Goal: Transaction & Acquisition: Purchase product/service

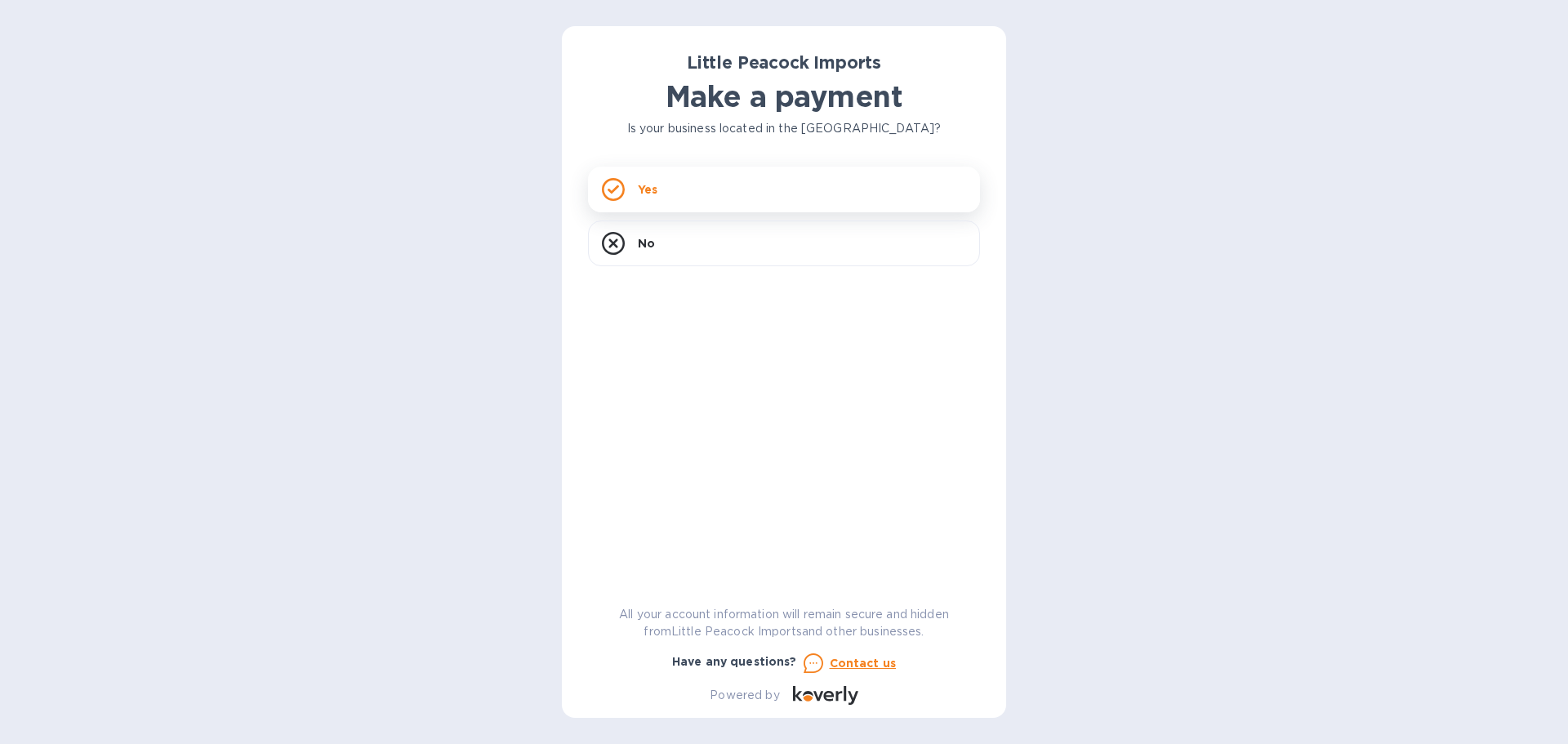
click at [673, 188] on div "Yes" at bounding box center [784, 189] width 392 height 46
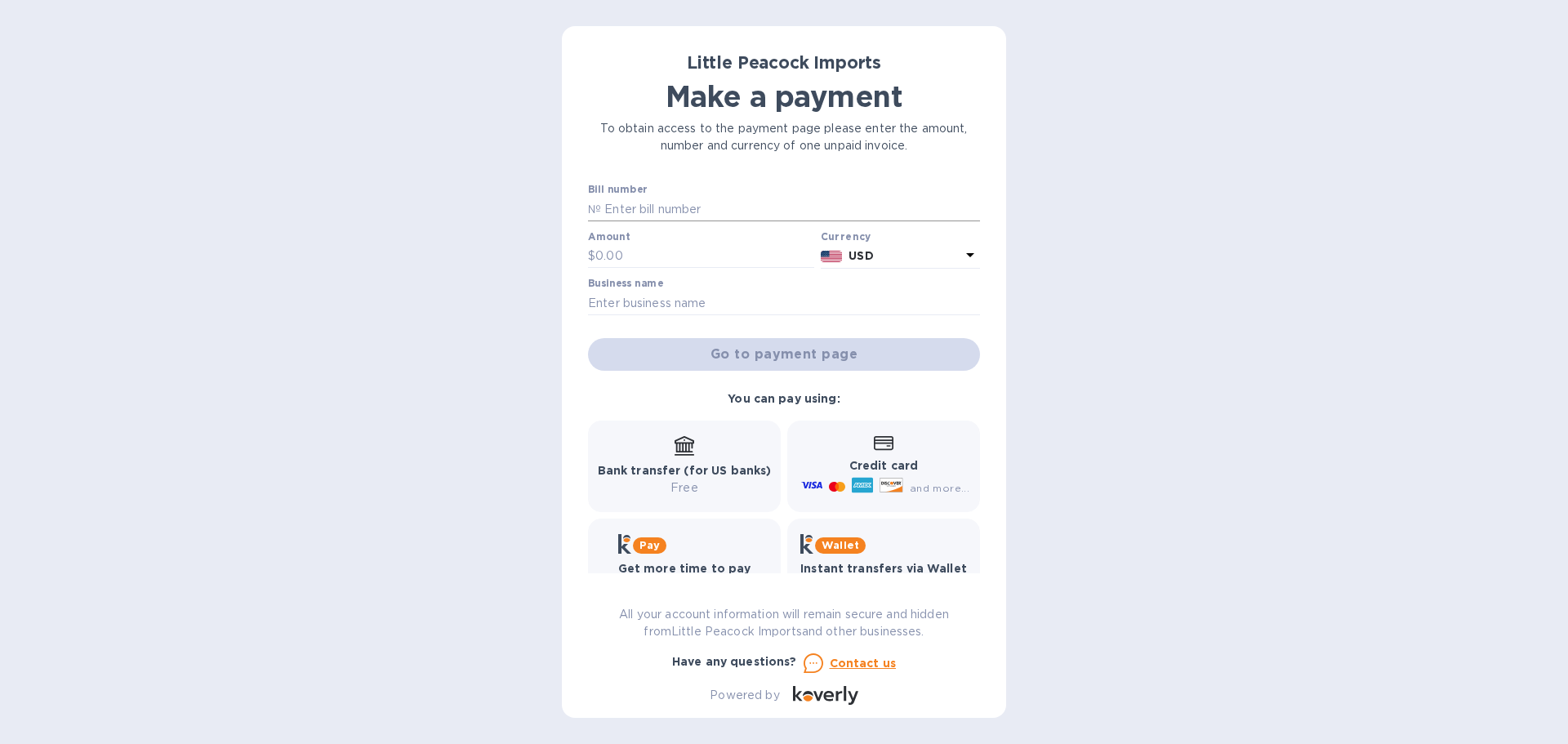
click at [658, 204] on input "text" at bounding box center [791, 209] width 378 height 24
type input "2507224"
click at [621, 261] on input "text" at bounding box center [705, 257] width 219 height 24
type input "592.00"
click at [618, 308] on input "text" at bounding box center [784, 303] width 392 height 24
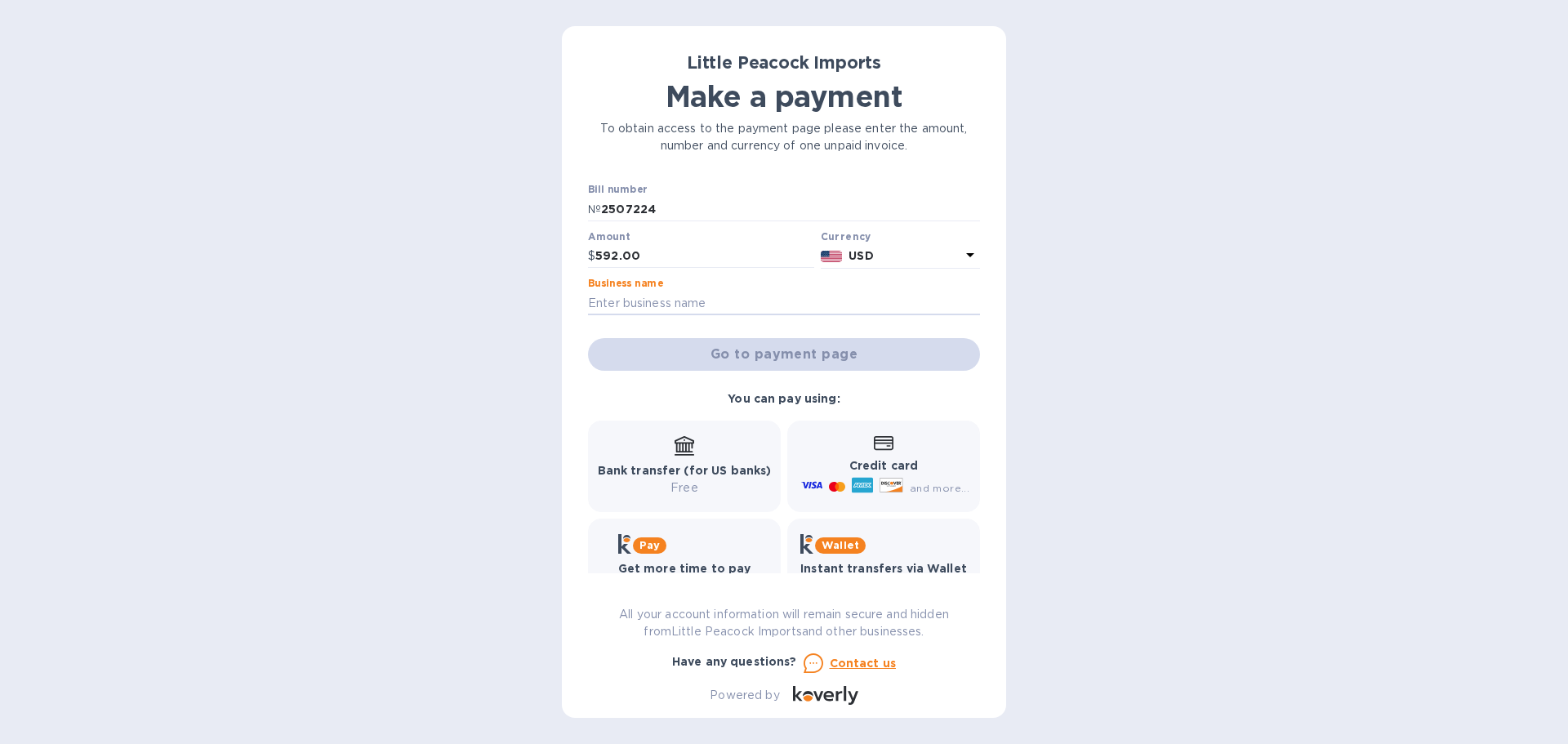
type input "357 [PERSON_NAME] LLC"
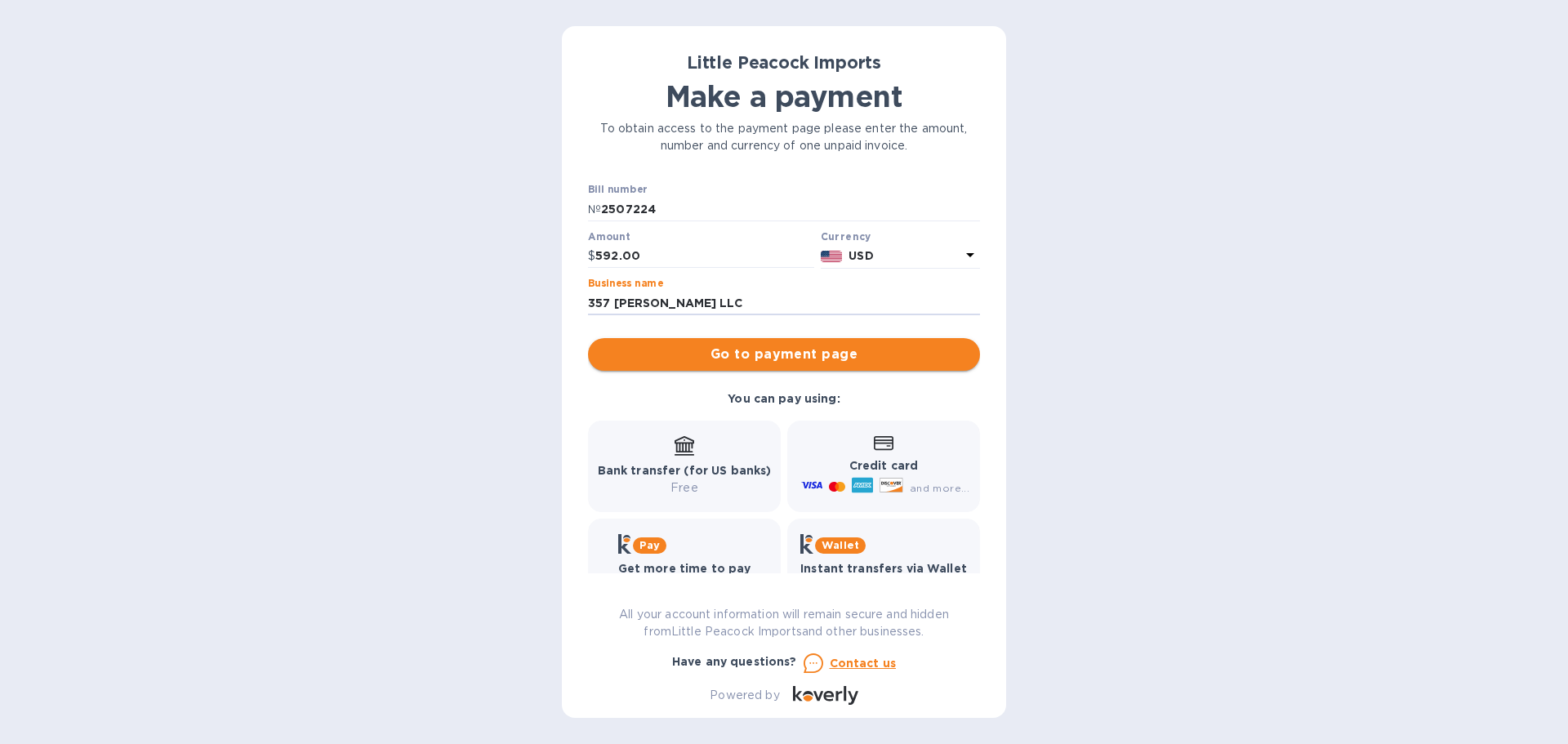
click at [731, 360] on span "Go to payment page" at bounding box center [784, 354] width 366 height 20
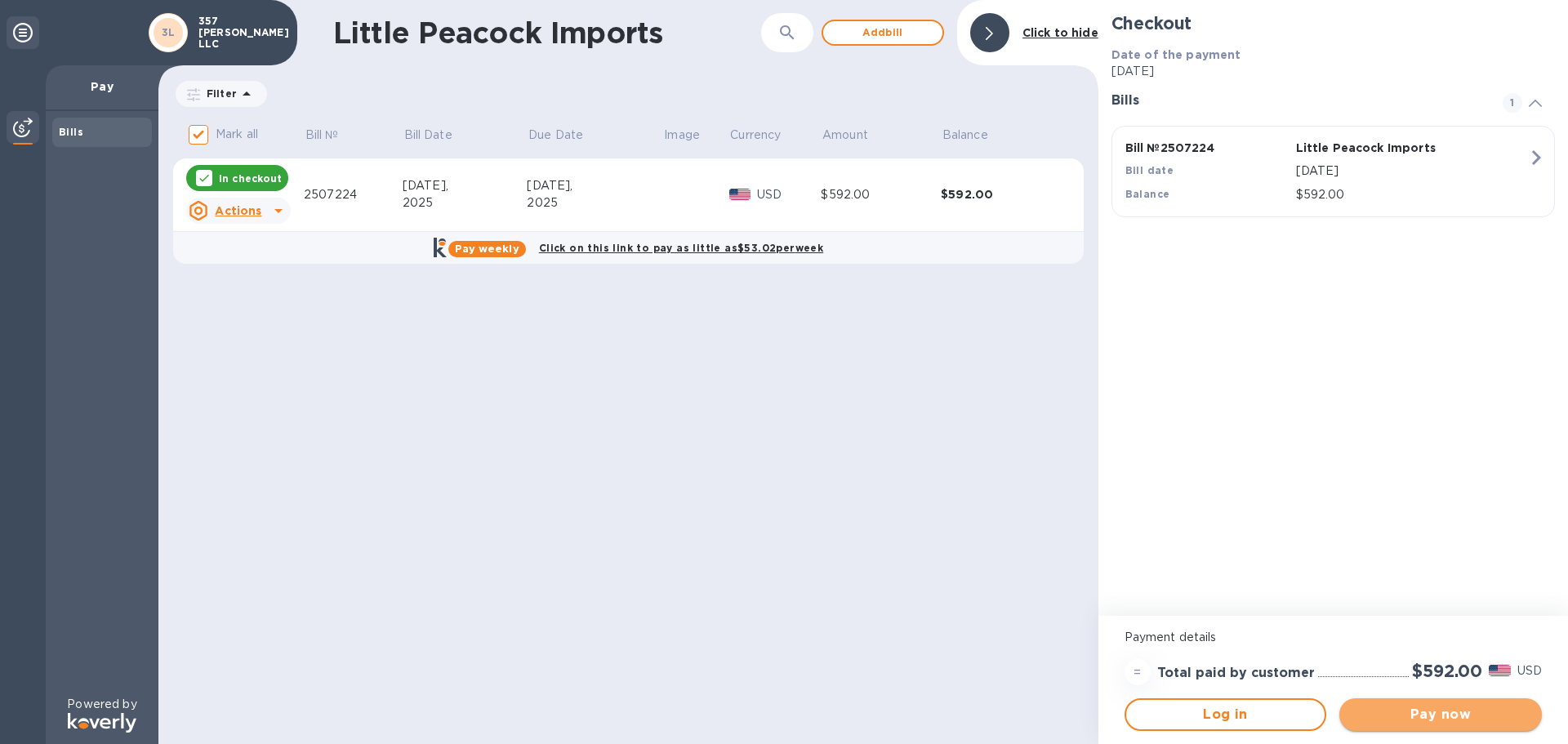
click at [1447, 711] on span "Pay now" at bounding box center [1441, 714] width 176 height 20
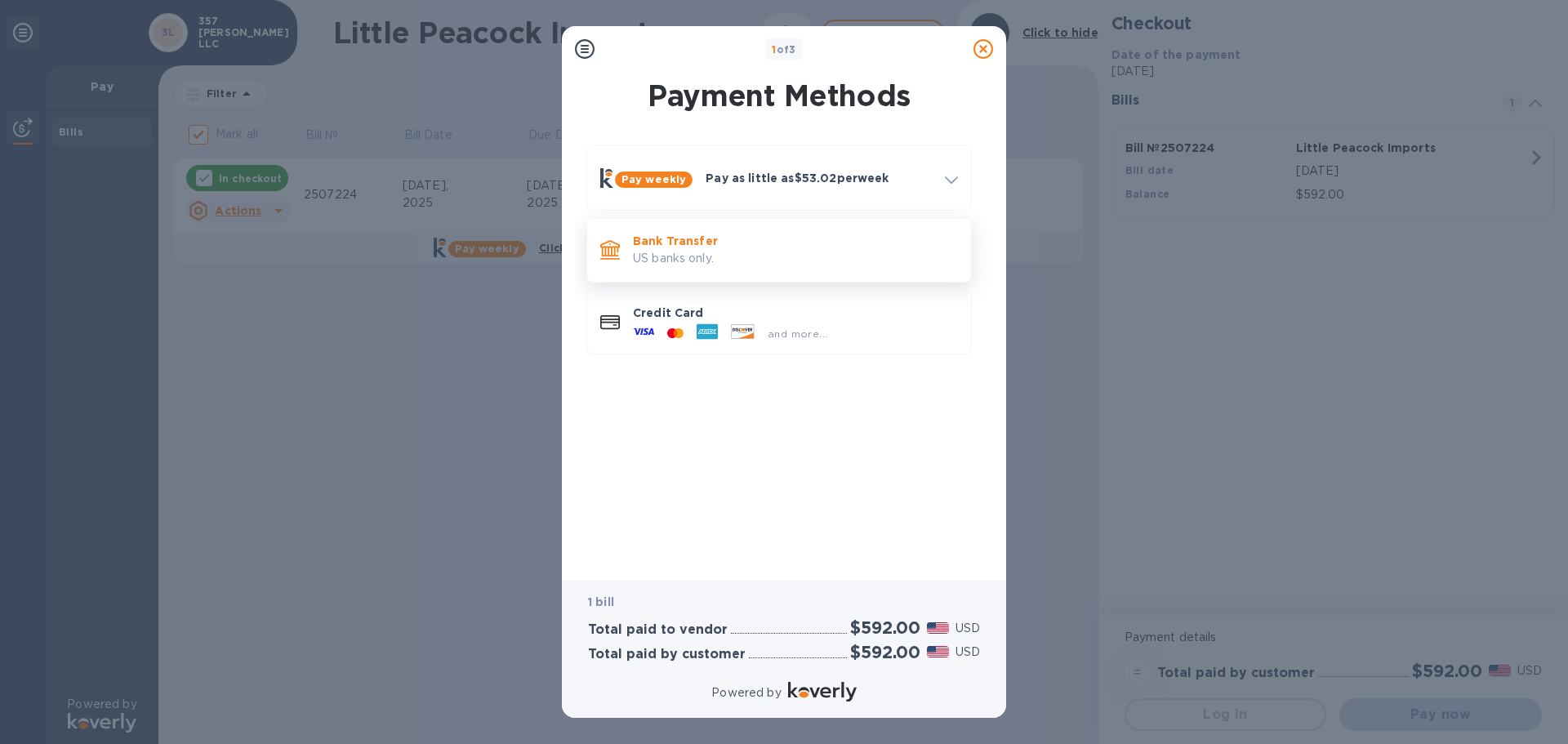
click at [697, 259] on p "US banks only." at bounding box center [795, 259] width 325 height 17
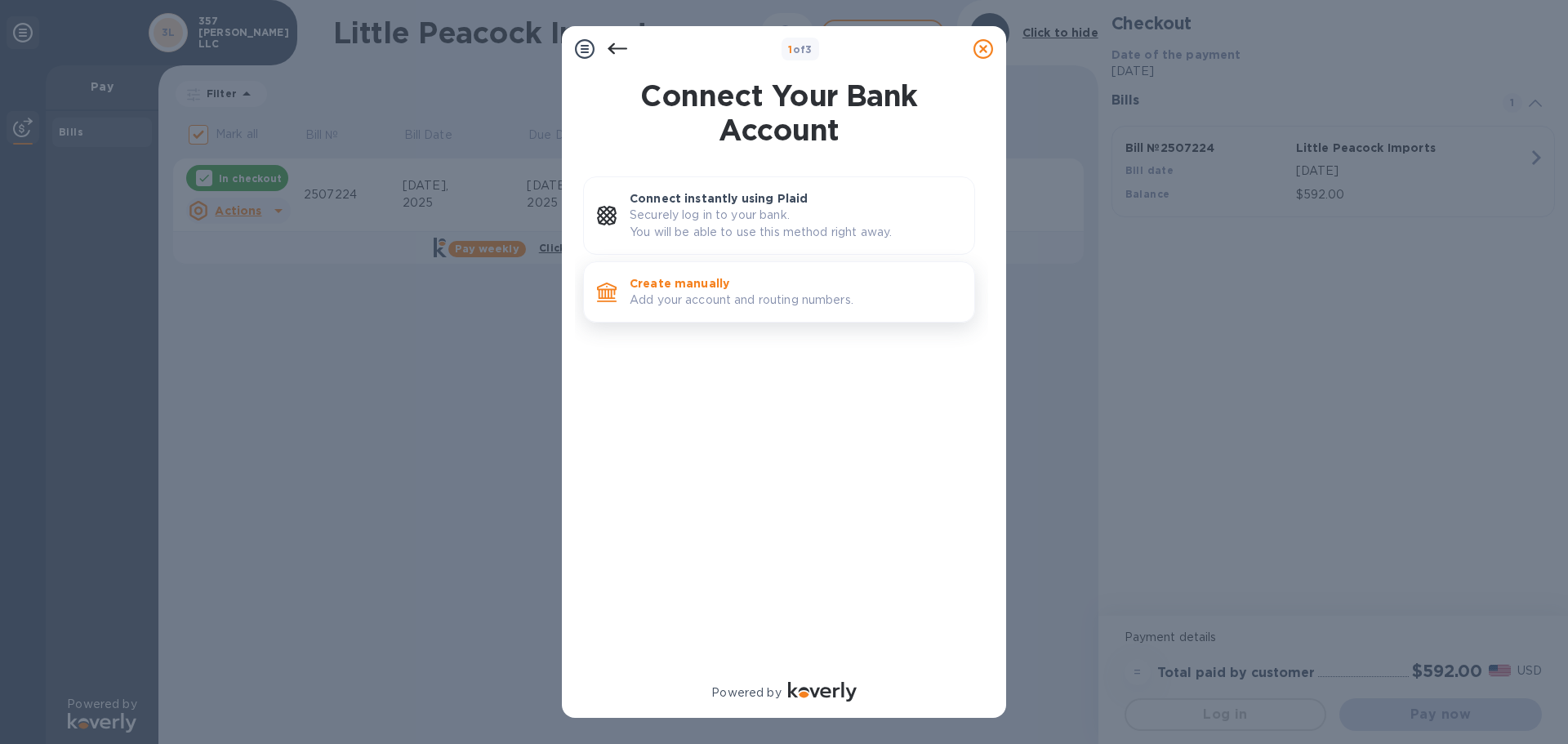
click at [717, 305] on p "Add your account and routing numbers." at bounding box center [795, 300] width 332 height 17
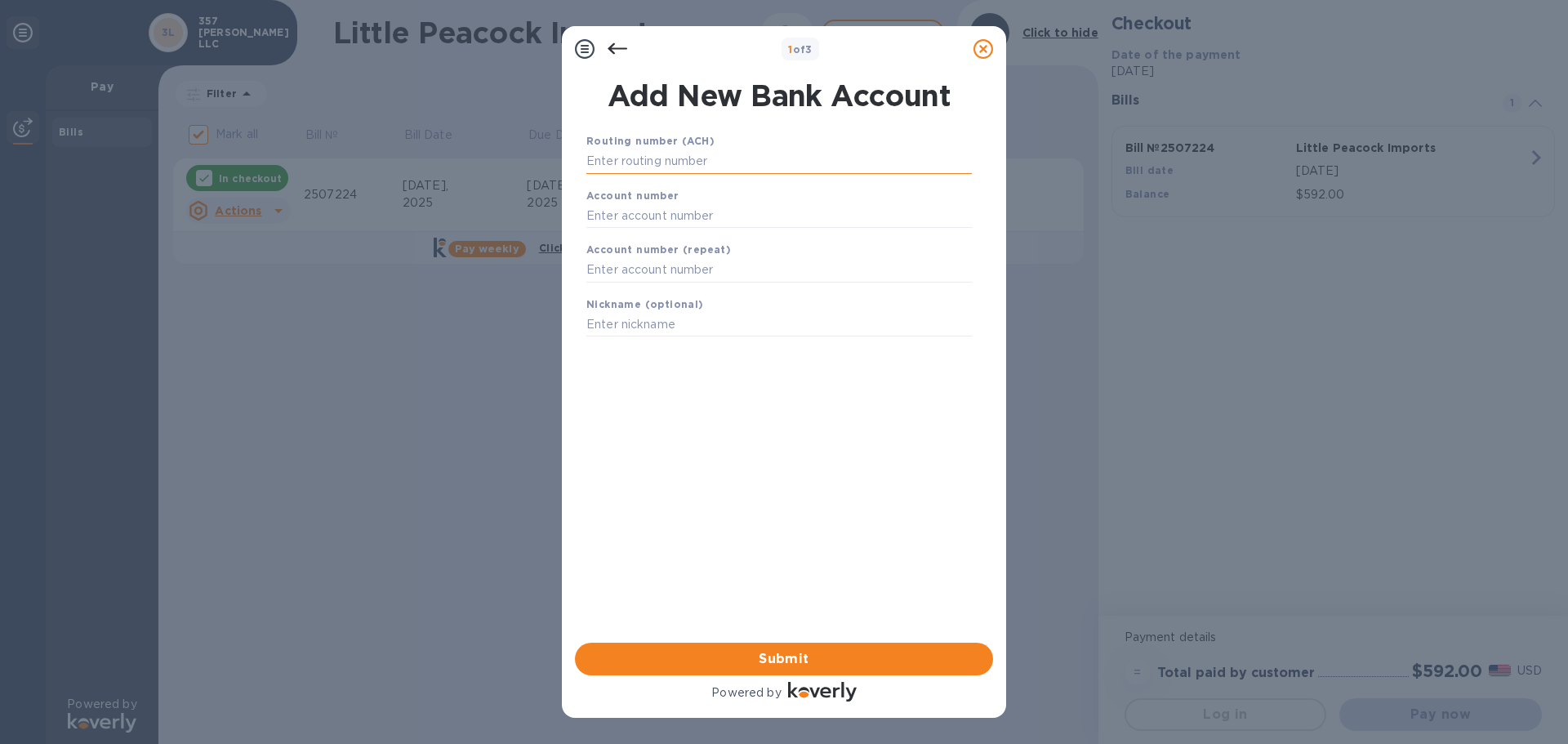
click at [724, 162] on input "text" at bounding box center [778, 162] width 385 height 24
type input "021000021"
click at [663, 238] on input "text" at bounding box center [778, 236] width 385 height 24
type input "515381579"
click at [658, 292] on input "text" at bounding box center [778, 290] width 385 height 24
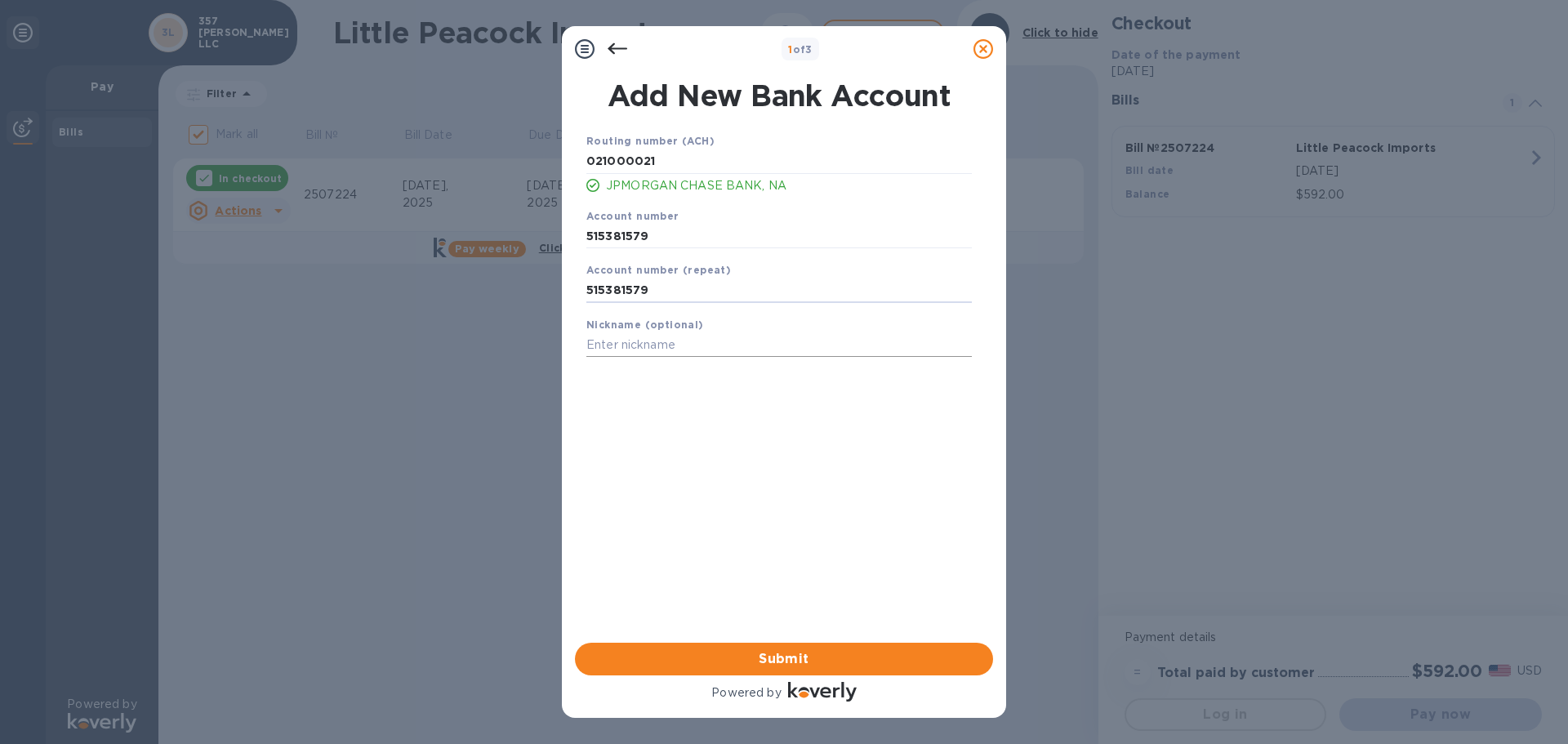
type input "515381579"
click at [658, 342] on input "text" at bounding box center [778, 346] width 385 height 24
click at [780, 653] on span "Submit" at bounding box center [784, 659] width 392 height 20
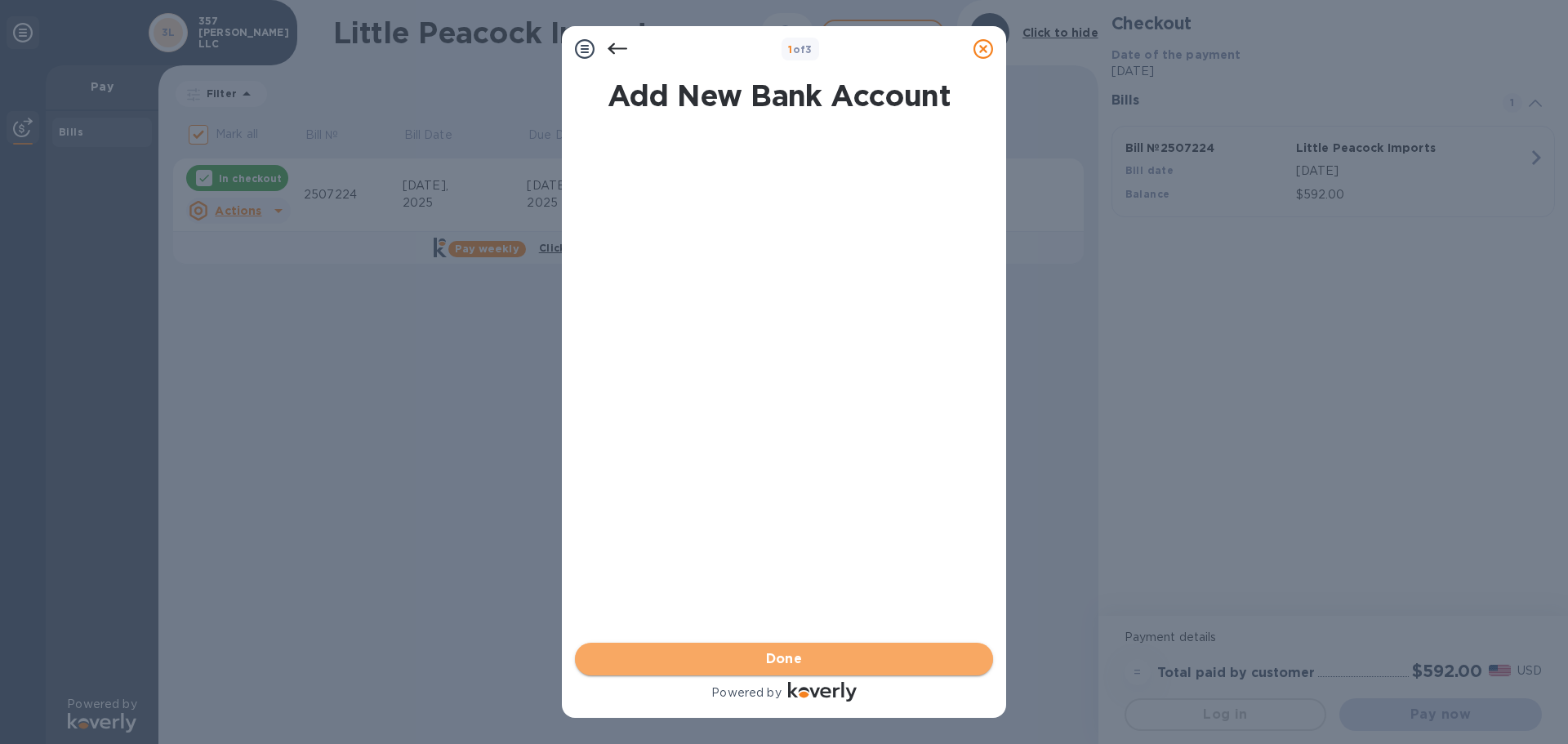
click at [735, 667] on span "Done" at bounding box center [784, 659] width 392 height 20
